Goal: Task Accomplishment & Management: Complete application form

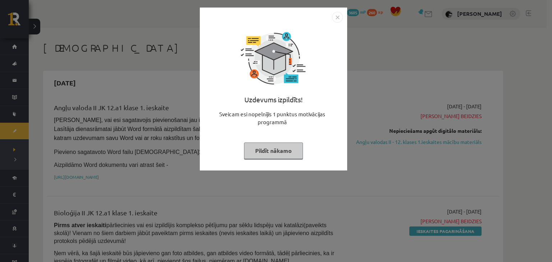
click at [262, 150] on button "Pildīt nākamo" at bounding box center [273, 151] width 59 height 17
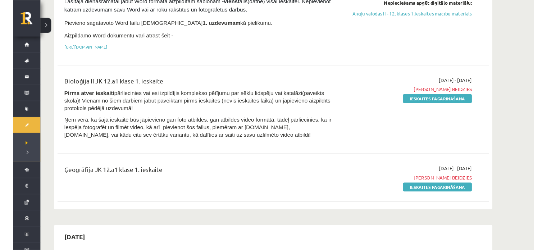
scroll to position [128, 0]
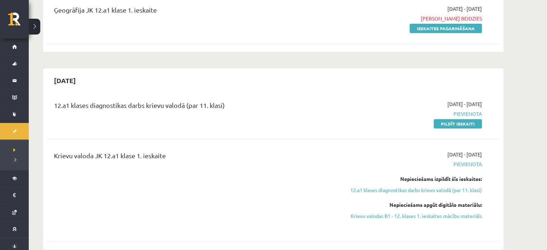
scroll to position [298, 0]
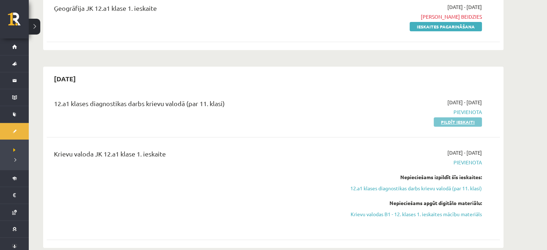
click at [435, 118] on link "Pildīt ieskaiti" at bounding box center [458, 121] width 48 height 9
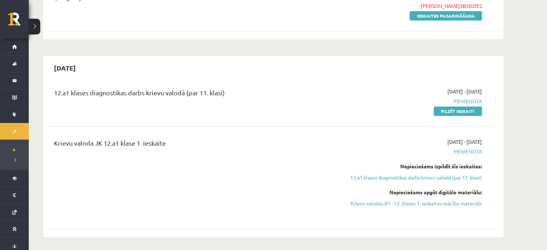
scroll to position [308, 0]
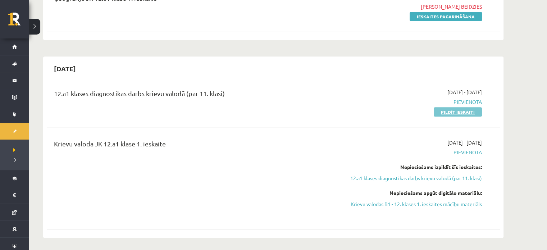
click at [444, 110] on link "Pildīt ieskaiti" at bounding box center [458, 111] width 48 height 9
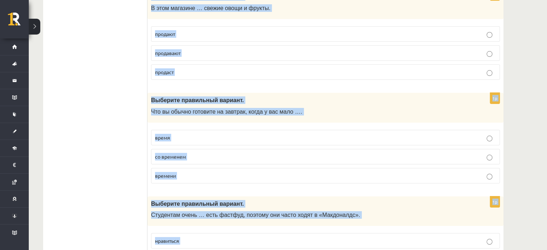
scroll to position [2828, 0]
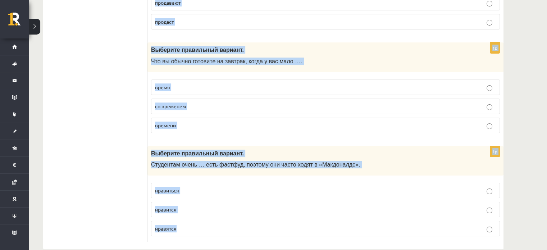
drag, startPoint x: 150, startPoint y: 24, endPoint x: 248, endPoint y: 267, distance: 261.6
copy form "Выберите правильный вариант. - Это ты всегда … мои вещи! берёшь возьмёшь 1p Выб…"
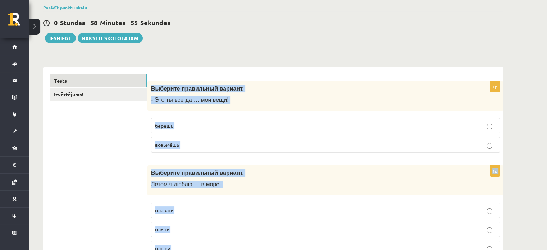
scroll to position [63, 0]
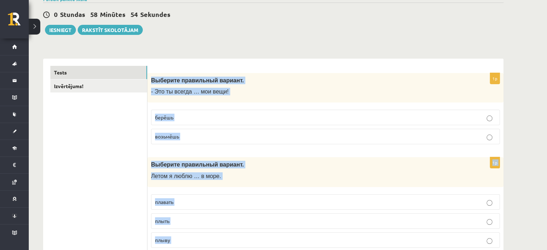
click at [174, 118] on p "берёшь" at bounding box center [325, 118] width 341 height 8
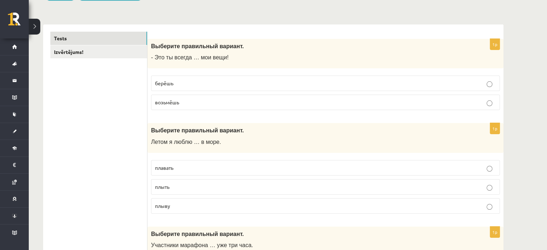
scroll to position [122, 0]
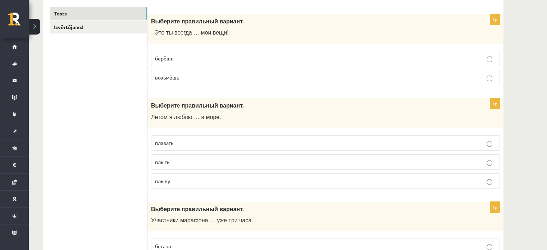
click at [166, 141] on span "плавать" at bounding box center [164, 143] width 18 height 6
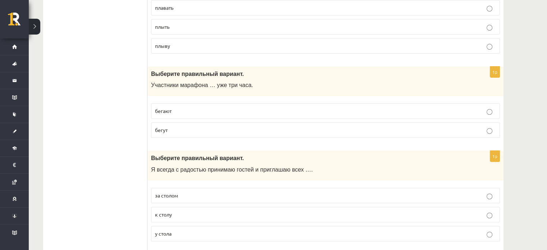
scroll to position [257, 0]
click at [166, 127] on span "бегут" at bounding box center [161, 130] width 13 height 6
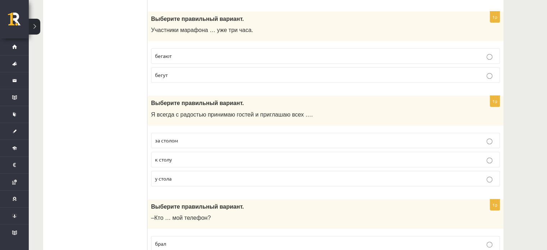
scroll to position [364, 0]
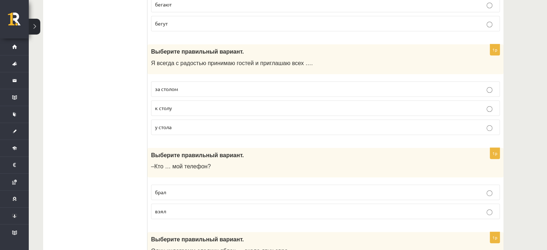
click at [187, 108] on p "к столу" at bounding box center [325, 108] width 341 height 8
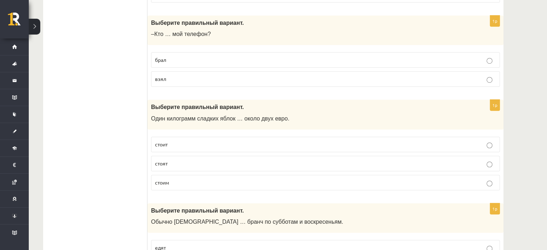
scroll to position [497, 0]
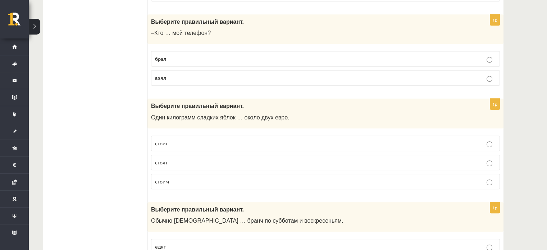
click at [158, 78] on span "взял" at bounding box center [160, 77] width 11 height 6
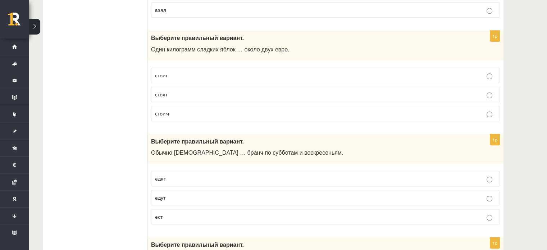
scroll to position [567, 0]
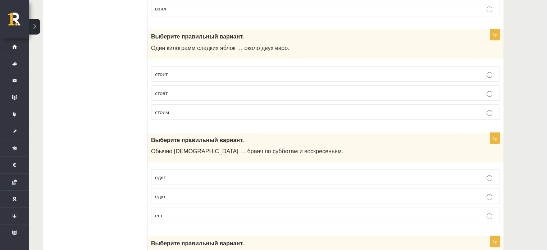
click at [164, 74] on p "стоит" at bounding box center [325, 74] width 341 height 8
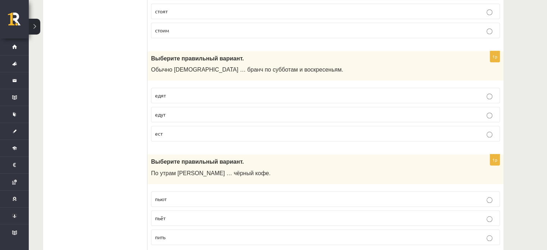
scroll to position [689, 0]
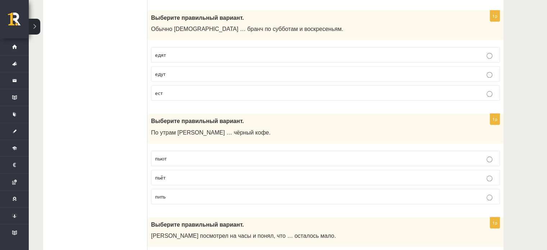
click at [158, 70] on span "едут" at bounding box center [160, 73] width 10 height 6
click at [152, 47] on label "едят" at bounding box center [325, 54] width 349 height 15
click at [168, 170] on label "пьёт" at bounding box center [325, 177] width 349 height 15
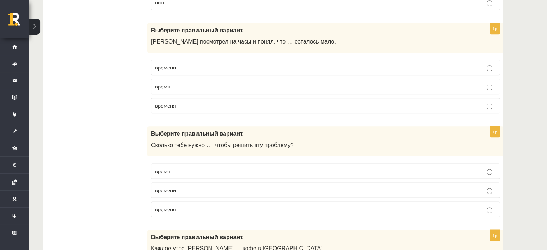
scroll to position [883, 0]
click at [164, 64] on p "времени" at bounding box center [325, 68] width 341 height 8
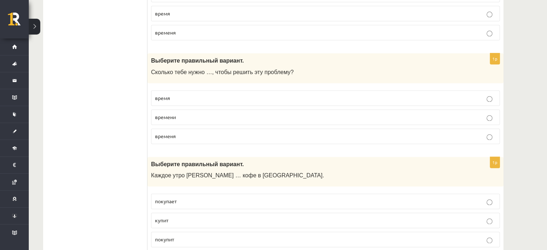
scroll to position [956, 0]
click at [196, 118] on label "времени" at bounding box center [325, 116] width 349 height 15
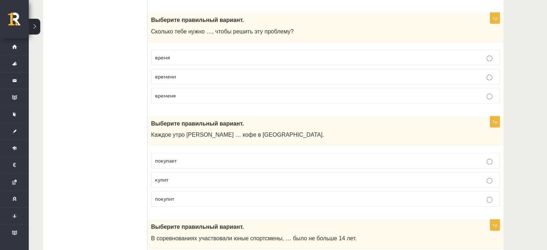
scroll to position [1002, 0]
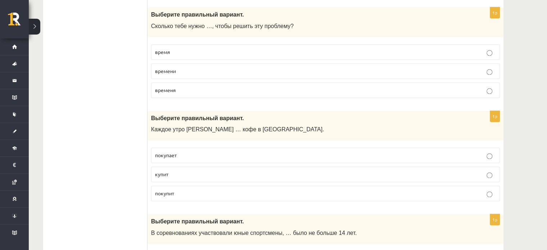
click at [165, 151] on p "покупает" at bounding box center [325, 155] width 341 height 8
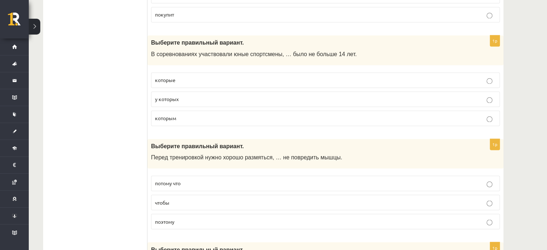
scroll to position [1181, 0]
click at [163, 123] on div "1p Выберите правильный вариант. В соревнованиях участвовали юные спортсмены, … …" at bounding box center [325, 83] width 356 height 96
click at [162, 117] on label "которым" at bounding box center [325, 117] width 349 height 15
click at [174, 204] on label "чтобы" at bounding box center [325, 201] width 349 height 15
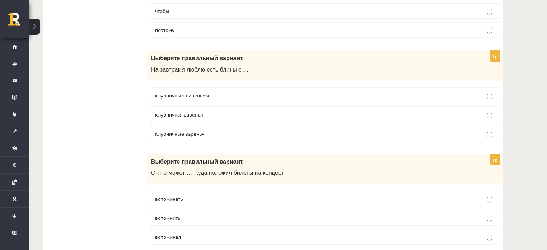
scroll to position [1372, 0]
click at [191, 92] on span "клубничным вареньем" at bounding box center [182, 95] width 54 height 6
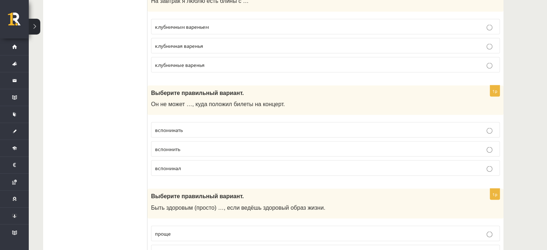
scroll to position [1447, 0]
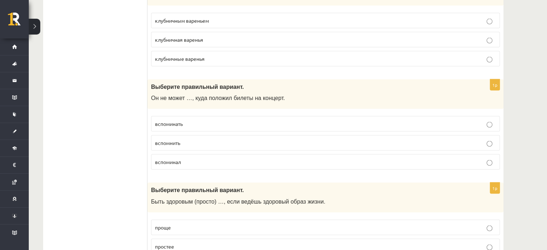
click at [168, 116] on label "вспоминать" at bounding box center [325, 123] width 349 height 15
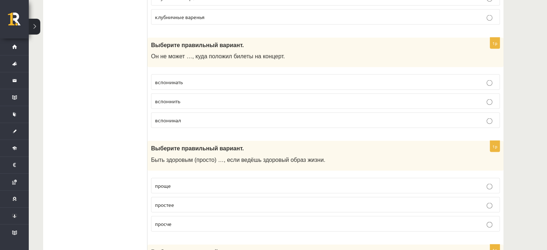
scroll to position [1503, 0]
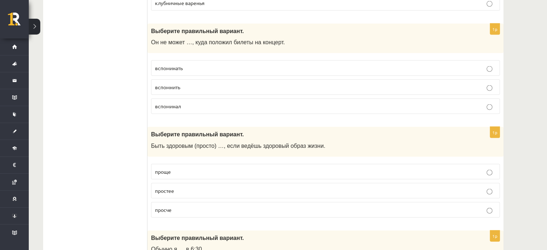
click at [170, 168] on span "проще" at bounding box center [163, 171] width 16 height 6
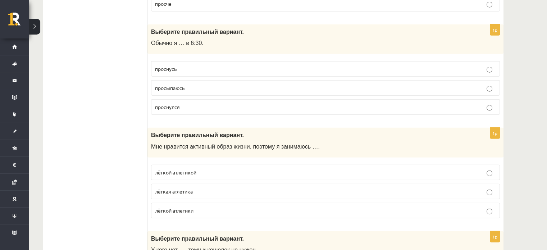
scroll to position [1709, 0]
click at [160, 80] on label "просыпаюсь" at bounding box center [325, 87] width 349 height 15
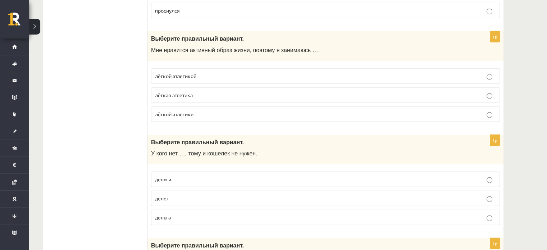
scroll to position [1810, 0]
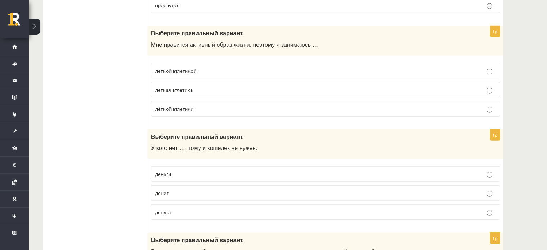
click at [161, 67] on span "лёгкой атлетикой" at bounding box center [175, 70] width 41 height 6
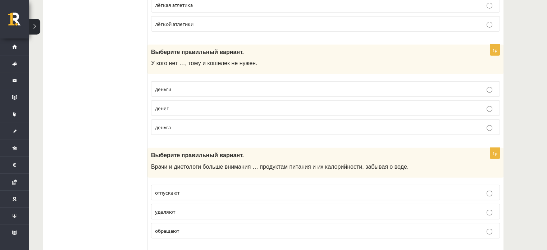
scroll to position [1911, 0]
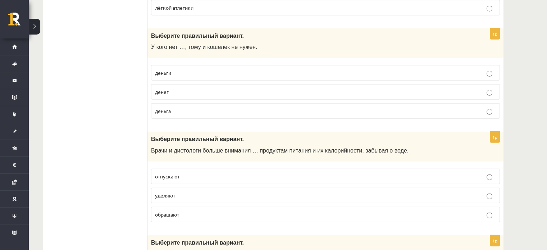
click at [163, 84] on label "денег" at bounding box center [325, 91] width 349 height 15
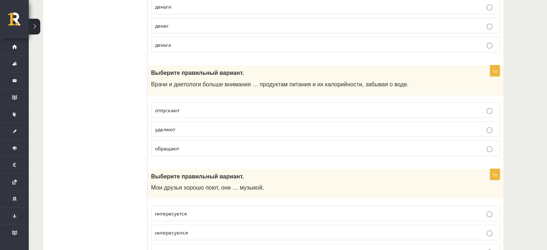
scroll to position [1995, 0]
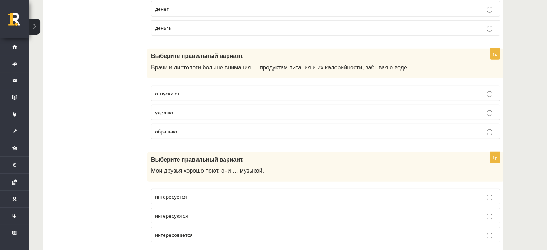
click at [167, 109] on p "уделяют" at bounding box center [325, 113] width 341 height 8
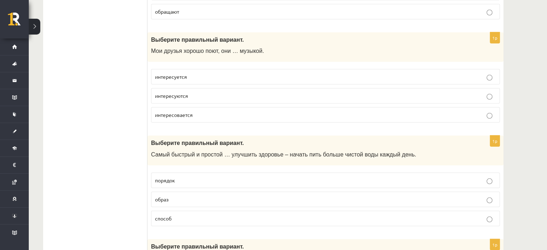
scroll to position [2116, 0]
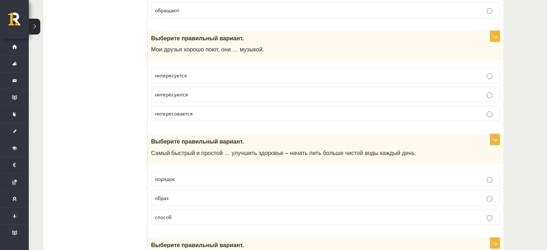
click at [167, 87] on label "интересуются" at bounding box center [325, 94] width 349 height 15
click at [197, 212] on label "способ" at bounding box center [325, 216] width 349 height 15
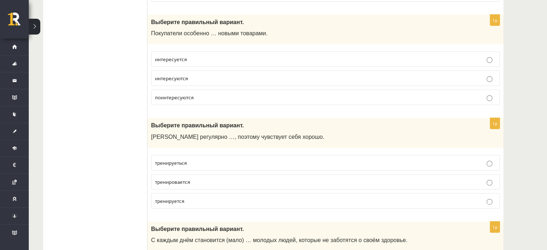
scroll to position [2339, 0]
click at [159, 93] on p "поинтересуются" at bounding box center [325, 97] width 341 height 8
click at [161, 70] on label "интересуются" at bounding box center [325, 77] width 349 height 15
click at [157, 178] on span "тренировается" at bounding box center [172, 181] width 35 height 6
click at [163, 193] on label "тренируется" at bounding box center [325, 200] width 349 height 15
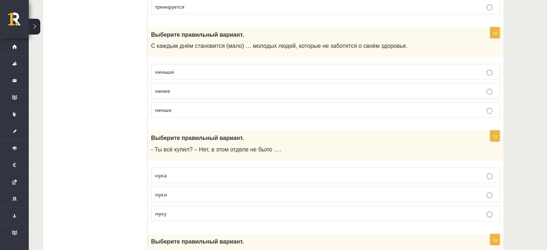
scroll to position [2536, 0]
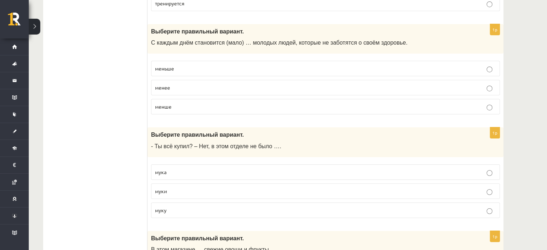
click at [179, 65] on p "меньше" at bounding box center [325, 69] width 341 height 8
click at [175, 187] on p "муки" at bounding box center [325, 191] width 341 height 8
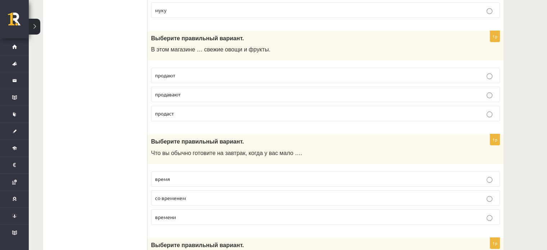
scroll to position [2737, 0]
click at [167, 90] on span "продавают" at bounding box center [168, 93] width 26 height 6
click at [155, 71] on p "продают" at bounding box center [325, 75] width 341 height 8
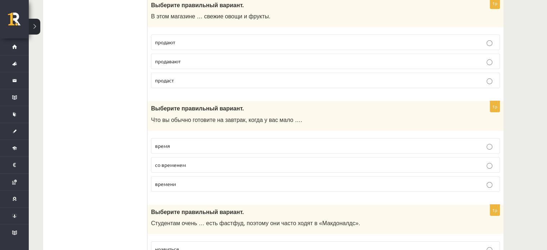
scroll to position [2770, 0]
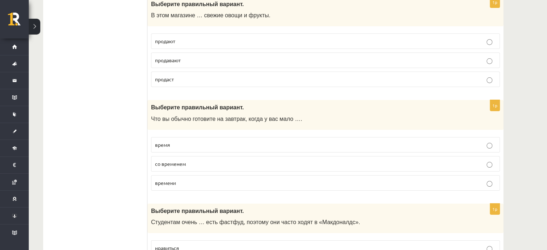
click at [167, 179] on span "времени" at bounding box center [165, 182] width 21 height 6
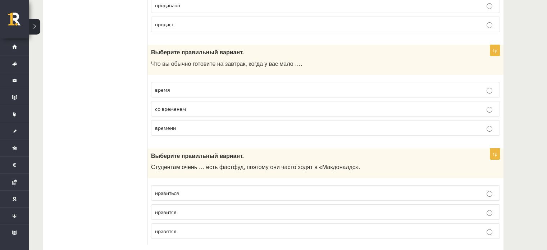
scroll to position [2828, 0]
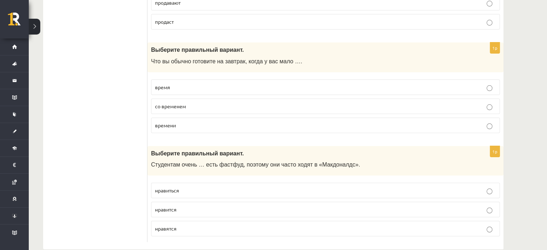
click at [162, 206] on span "нравится" at bounding box center [166, 209] width 22 height 6
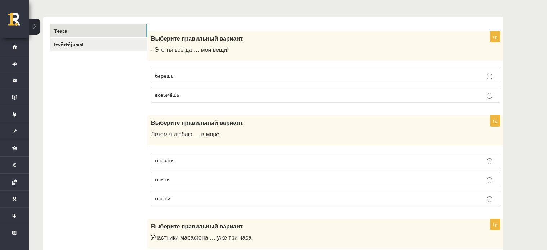
scroll to position [0, 0]
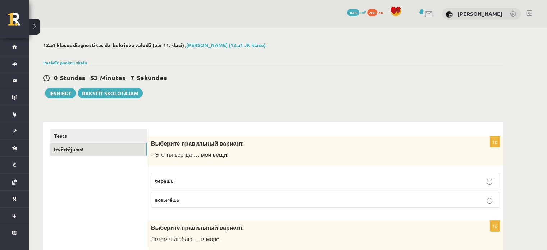
click at [88, 151] on link "Izvērtējums!" at bounding box center [98, 149] width 97 height 13
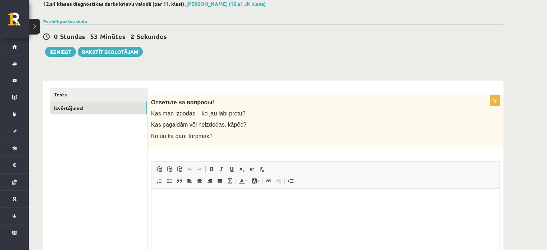
scroll to position [42, 0]
click at [69, 52] on button "Iesniegt" at bounding box center [60, 51] width 31 height 10
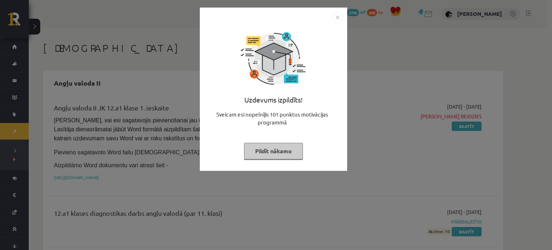
click at [286, 146] on button "Pildīt nākamo" at bounding box center [273, 151] width 59 height 17
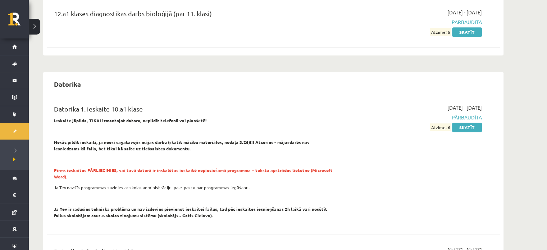
scroll to position [387, 0]
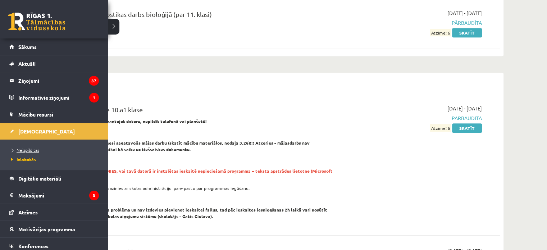
click at [18, 148] on span "Neizpildītās" at bounding box center [24, 150] width 30 height 6
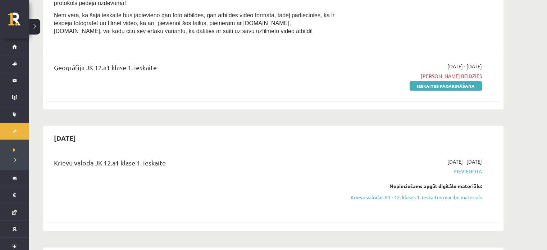
scroll to position [239, 0]
